Goal: Use online tool/utility: Use online tool/utility

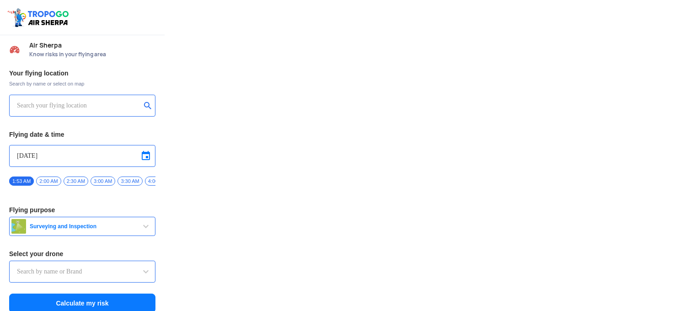
type input "Throttle Dopo"
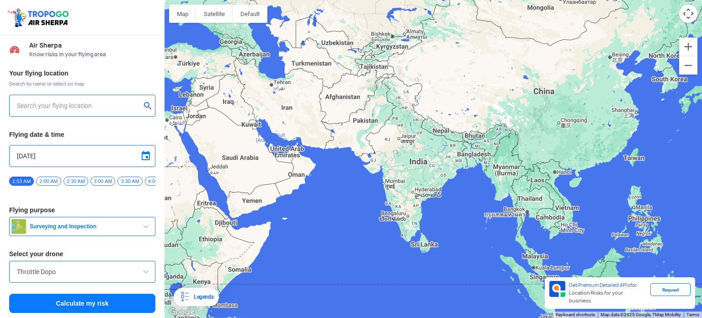
click at [100, 102] on input "text" at bounding box center [79, 105] width 124 height 11
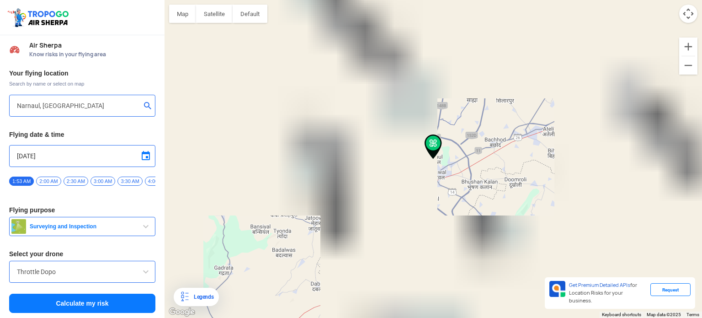
type input "[STREET_ADDRESS]"
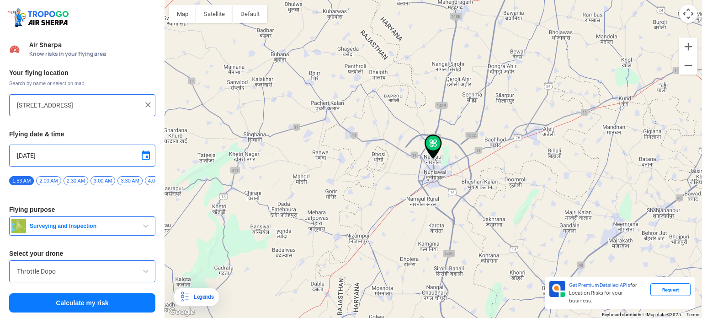
scroll to position [3, 0]
click at [84, 266] on div "Throttle Dopo" at bounding box center [82, 271] width 146 height 22
click at [145, 272] on span at bounding box center [145, 271] width 11 height 11
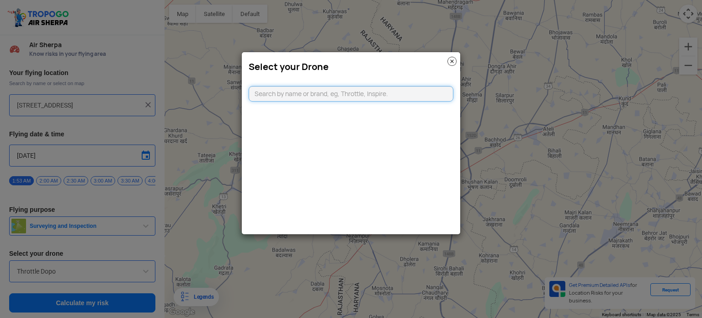
click at [273, 95] on input "text" at bounding box center [351, 94] width 205 height 16
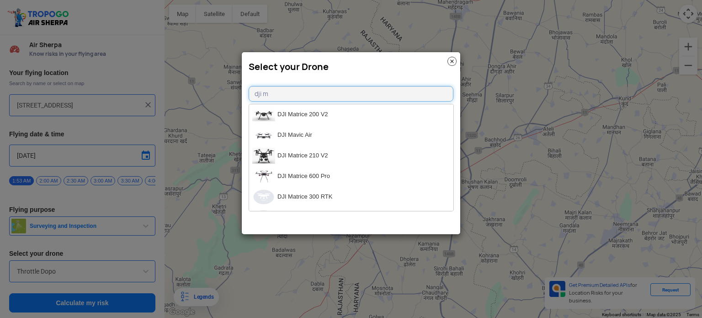
type input "dji mi"
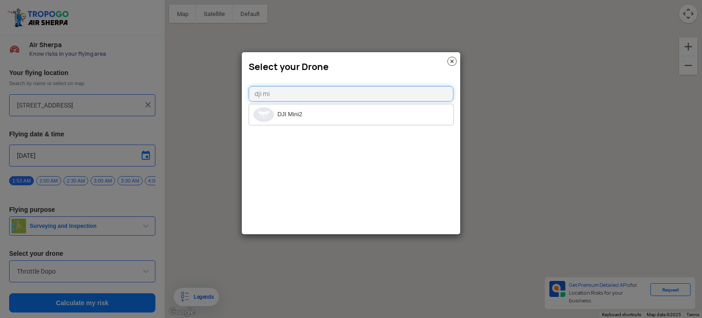
type input "[STREET_ADDRESS]"
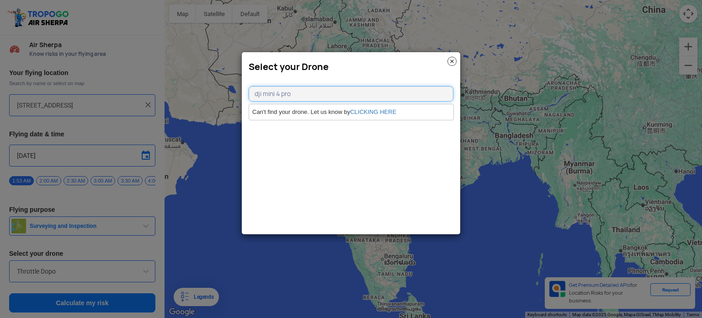
type input "dji mini 4 pro"
click at [177, 30] on modal-container "Select your Drone dji mini 4 pro Can't find your drone. Let us know by CLICKING…" at bounding box center [351, 159] width 702 height 318
